Goal: Learn about a topic

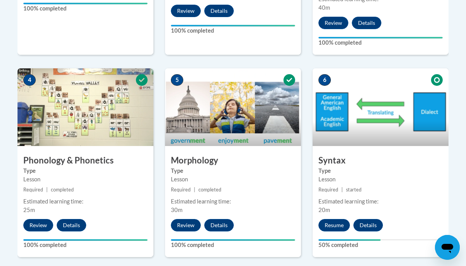
scroll to position [436, 0]
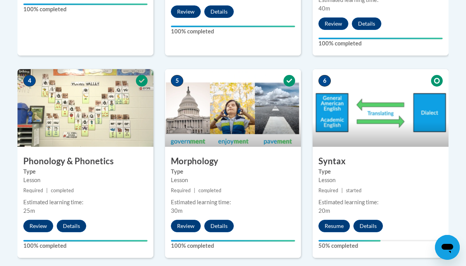
click at [354, 142] on img at bounding box center [381, 108] width 136 height 78
click at [335, 224] on button "Resume" at bounding box center [333, 226] width 31 height 12
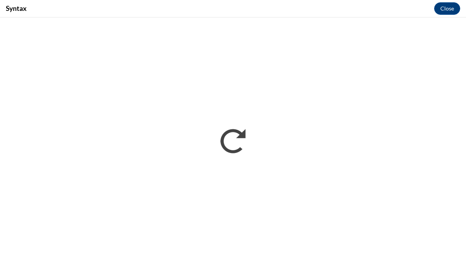
scroll to position [0, 0]
click at [447, 8] on button "Close" at bounding box center [447, 8] width 26 height 12
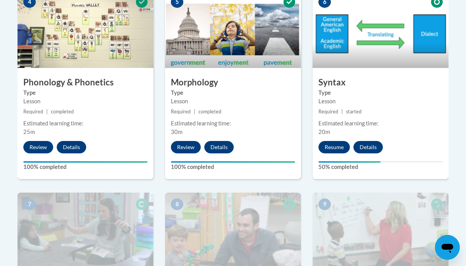
scroll to position [543, 0]
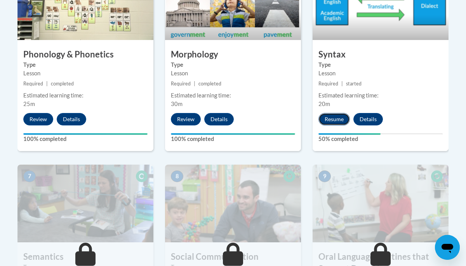
click at [338, 114] on button "Resume" at bounding box center [333, 119] width 31 height 12
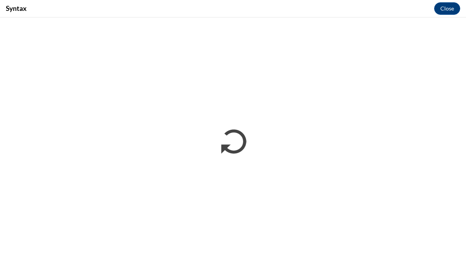
scroll to position [0, 0]
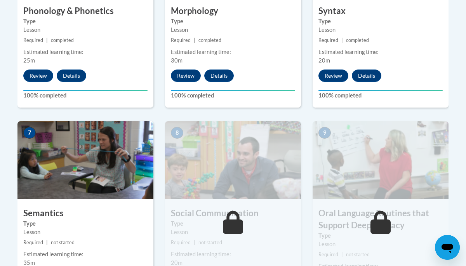
scroll to position [591, 0]
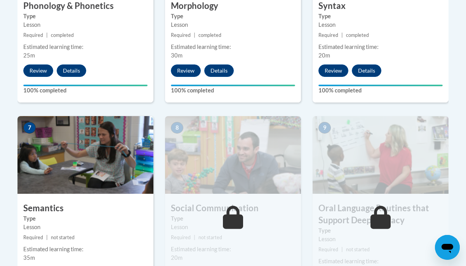
click at [88, 147] on img at bounding box center [85, 155] width 136 height 78
click at [83, 170] on img at bounding box center [85, 155] width 136 height 78
click at [37, 129] on img at bounding box center [85, 155] width 136 height 78
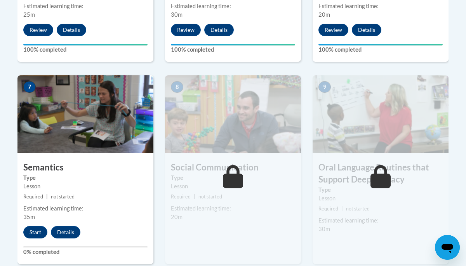
scroll to position [712, 0]
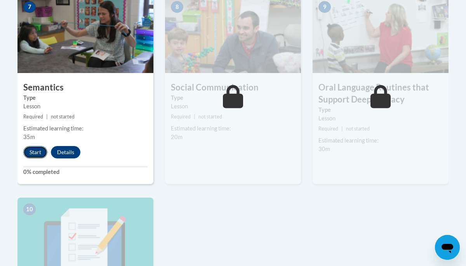
click at [41, 152] on button "Start" at bounding box center [35, 152] width 24 height 12
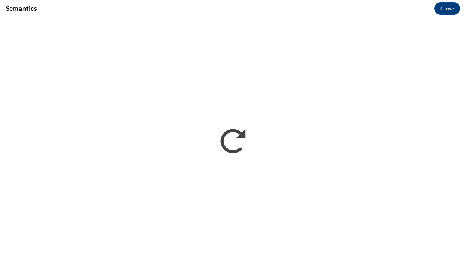
scroll to position [0, 0]
